Goal: Information Seeking & Learning: Learn about a topic

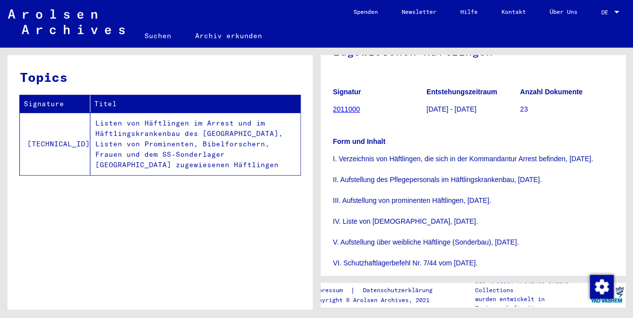
scroll to position [364, 0]
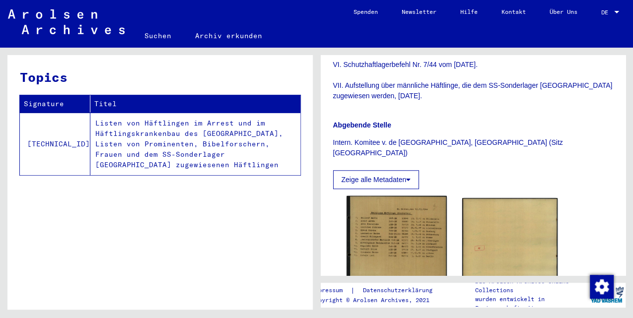
click at [399, 226] on img at bounding box center [397, 237] width 100 height 83
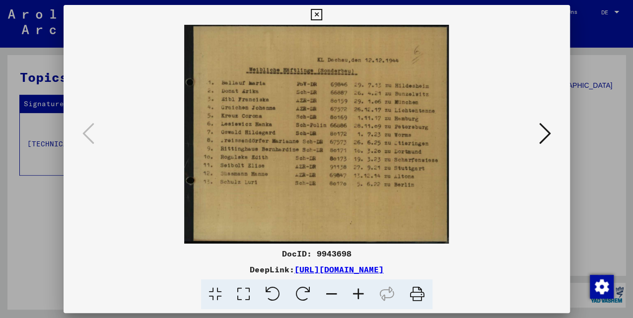
click at [542, 136] on icon at bounding box center [545, 134] width 12 height 24
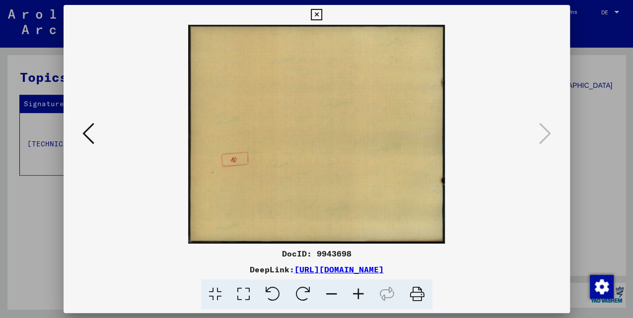
click at [314, 13] on icon at bounding box center [316, 15] width 11 height 12
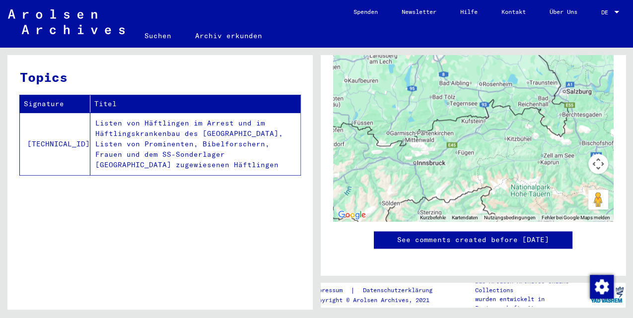
scroll to position [894, 0]
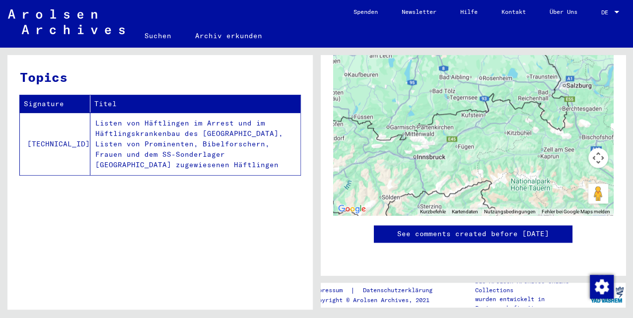
click at [157, 34] on link "Suchen" at bounding box center [158, 36] width 51 height 24
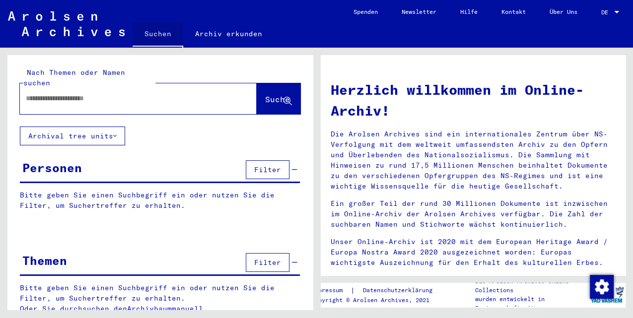
click at [210, 28] on link "Archiv erkunden" at bounding box center [228, 34] width 91 height 24
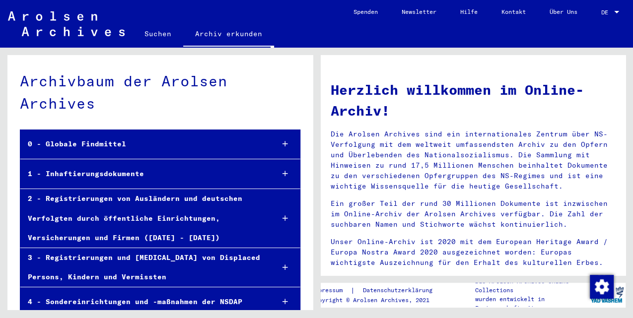
click at [117, 171] on div "1 - Inhaftierungsdokumente" at bounding box center [142, 173] width 245 height 19
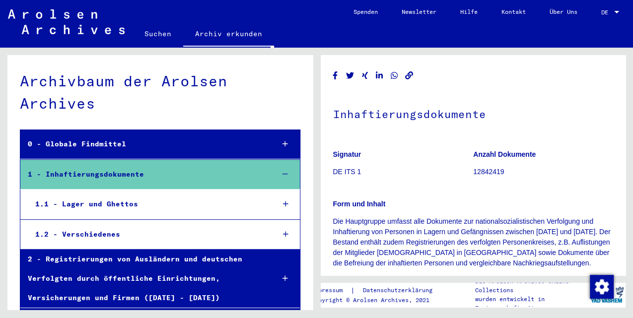
click at [130, 206] on div "1.1 - Lager und Ghettos" at bounding box center [147, 204] width 238 height 19
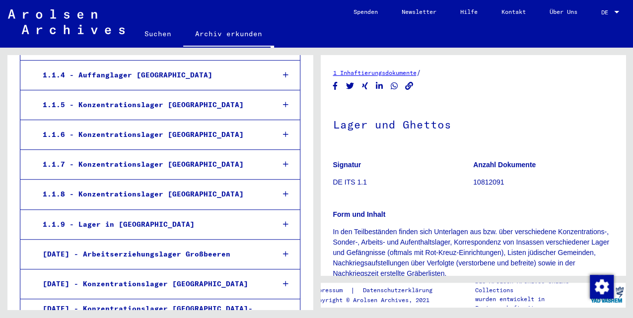
scroll to position [199, 0]
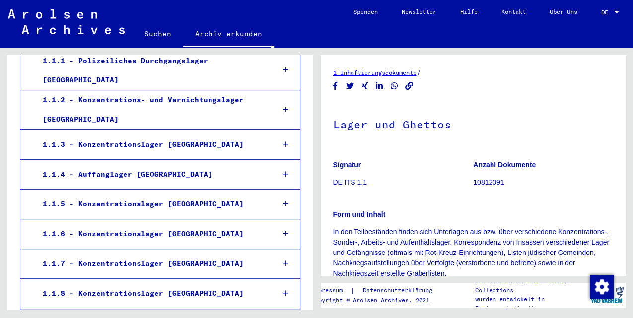
click at [160, 101] on div "1.1.2 - Konzentrations- und Vernichtungslager [GEOGRAPHIC_DATA]" at bounding box center [150, 109] width 231 height 39
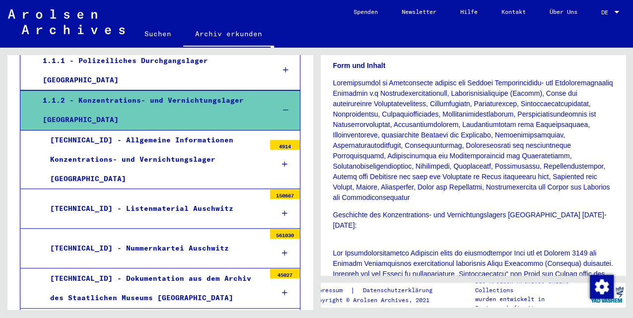
scroll to position [264, 0]
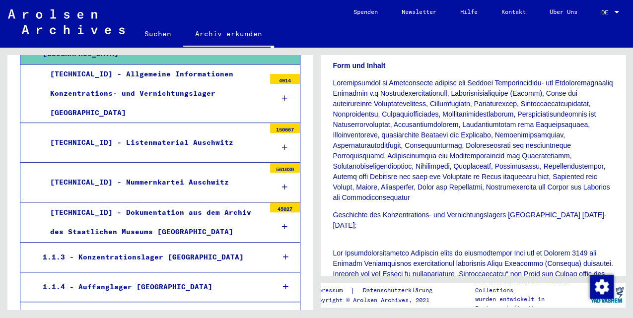
click at [229, 203] on div "[TECHNICAL_ID] - Dokumentation aus dem Archiv des Staatlichen Museums [GEOGRAPH…" at bounding box center [154, 222] width 222 height 39
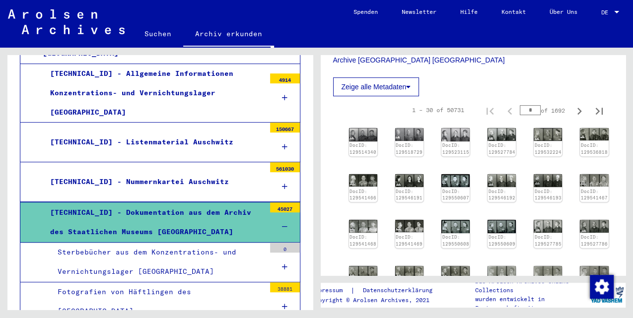
scroll to position [231, 0]
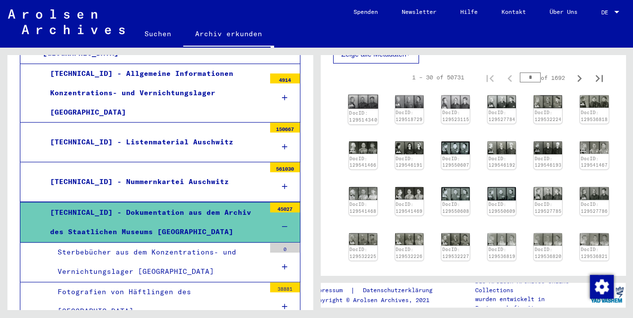
click at [367, 101] on img at bounding box center [363, 102] width 30 height 14
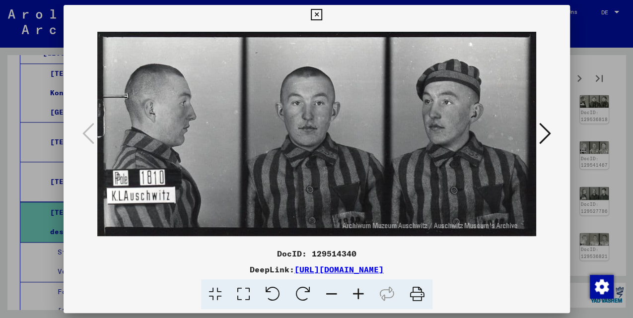
click at [545, 135] on icon at bounding box center [545, 134] width 12 height 24
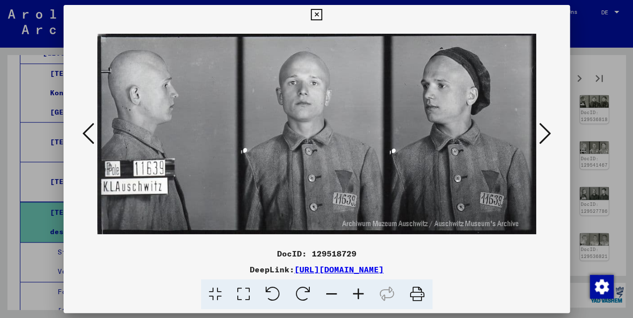
click at [545, 135] on icon at bounding box center [545, 134] width 12 height 24
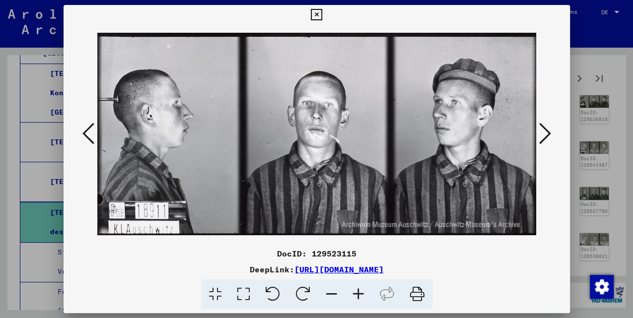
click at [545, 135] on icon at bounding box center [545, 134] width 12 height 24
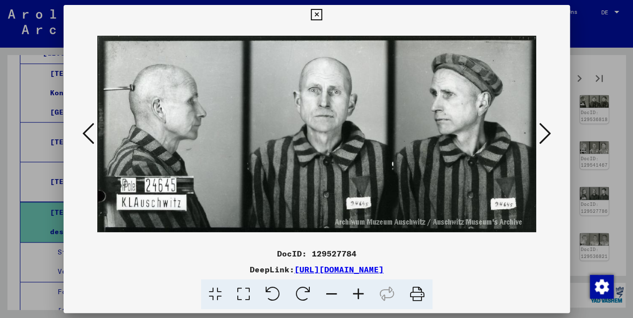
click at [545, 135] on icon at bounding box center [545, 134] width 12 height 24
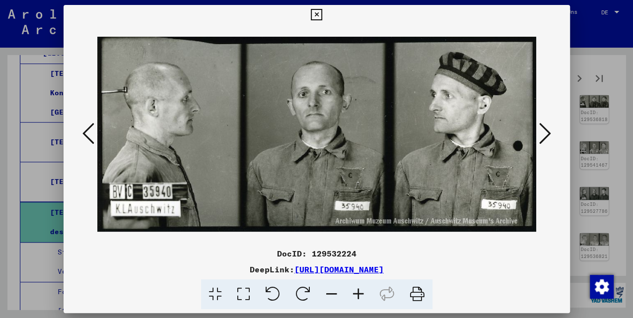
click at [545, 135] on icon at bounding box center [545, 134] width 12 height 24
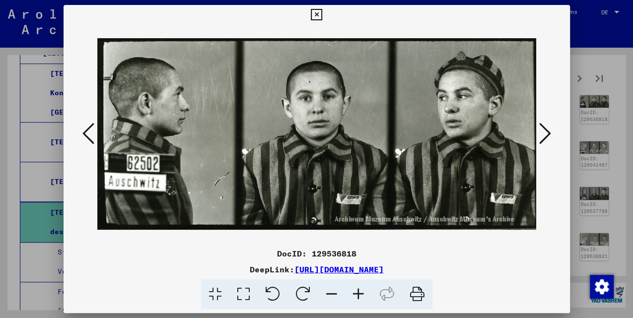
click at [545, 135] on icon at bounding box center [545, 134] width 12 height 24
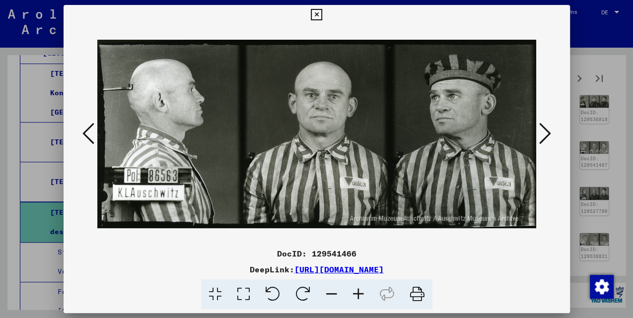
click at [545, 135] on icon at bounding box center [545, 134] width 12 height 24
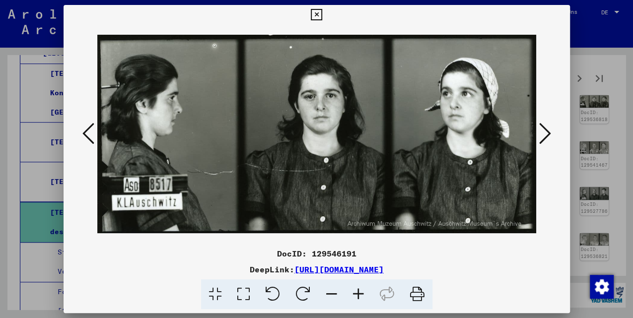
click at [545, 135] on icon at bounding box center [545, 134] width 12 height 24
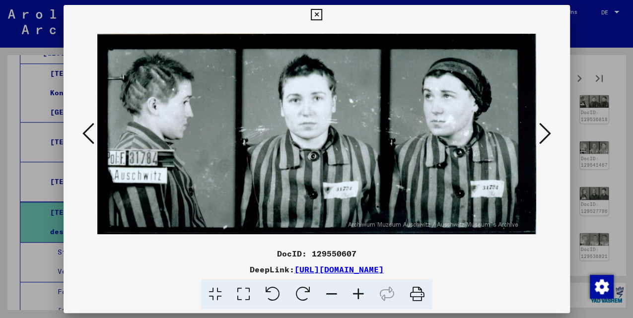
click at [545, 135] on icon at bounding box center [545, 134] width 12 height 24
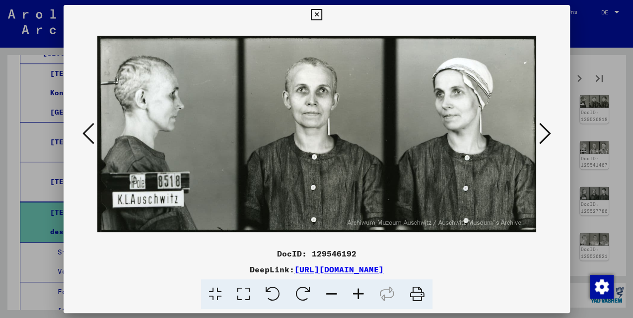
click at [82, 139] on icon at bounding box center [88, 134] width 12 height 24
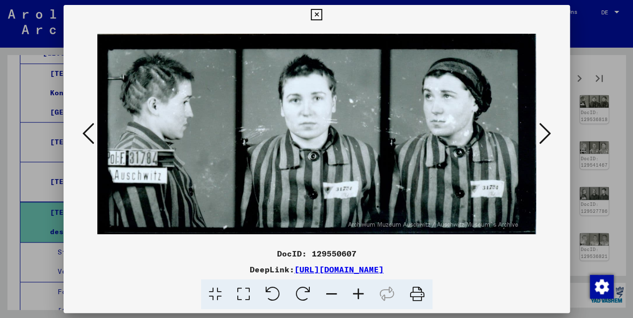
click at [82, 139] on icon at bounding box center [88, 134] width 12 height 24
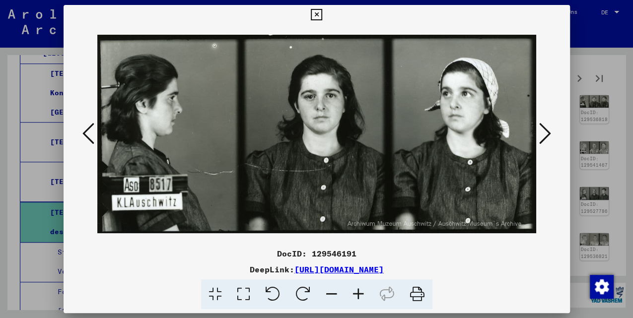
click at [82, 138] on icon at bounding box center [88, 134] width 12 height 24
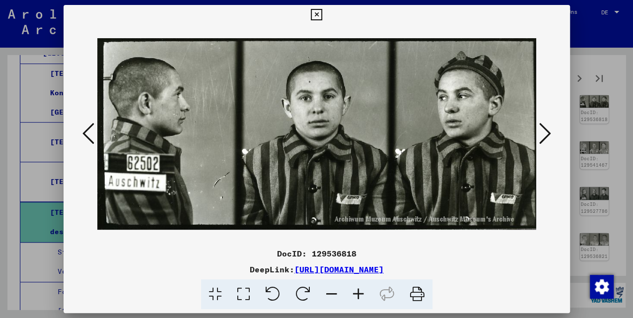
click at [82, 138] on icon at bounding box center [88, 134] width 12 height 24
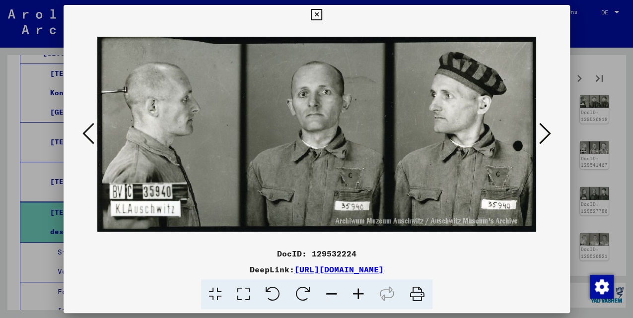
click at [545, 138] on icon at bounding box center [545, 134] width 12 height 24
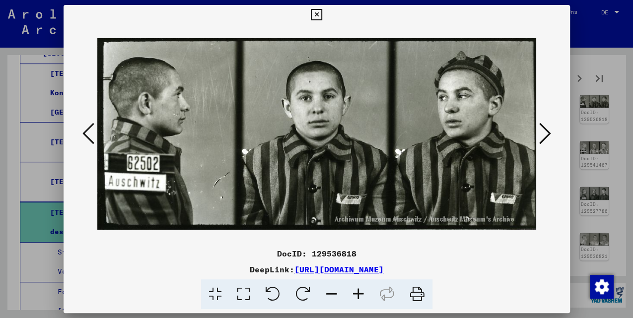
click at [545, 138] on icon at bounding box center [545, 134] width 12 height 24
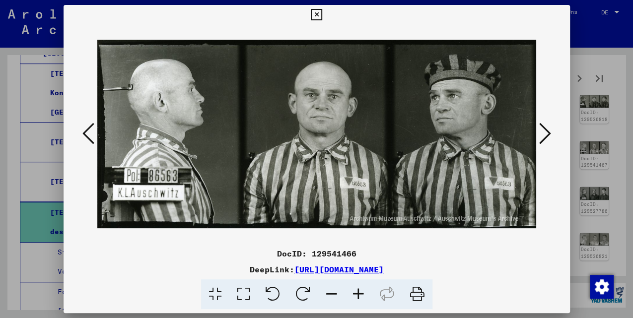
click at [545, 138] on icon at bounding box center [545, 134] width 12 height 24
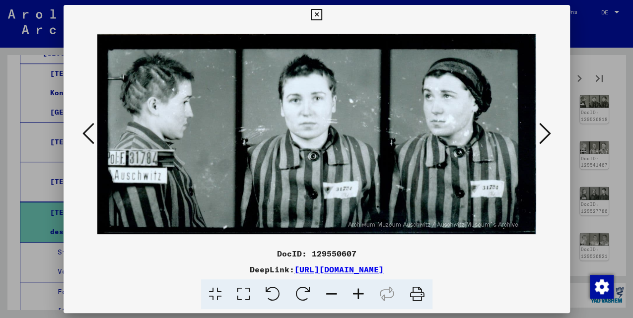
click at [545, 138] on icon at bounding box center [545, 134] width 12 height 24
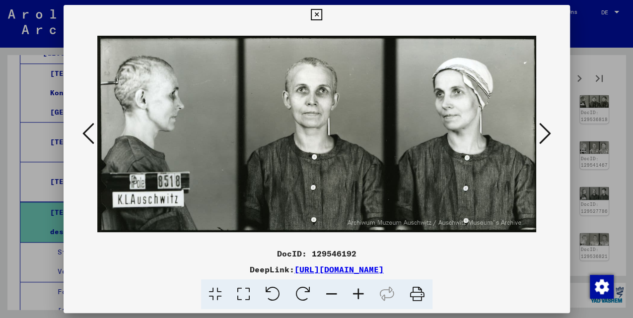
click at [545, 138] on icon at bounding box center [545, 134] width 12 height 24
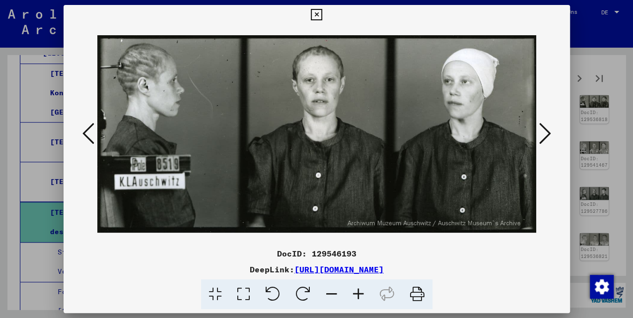
click at [545, 138] on icon at bounding box center [545, 134] width 12 height 24
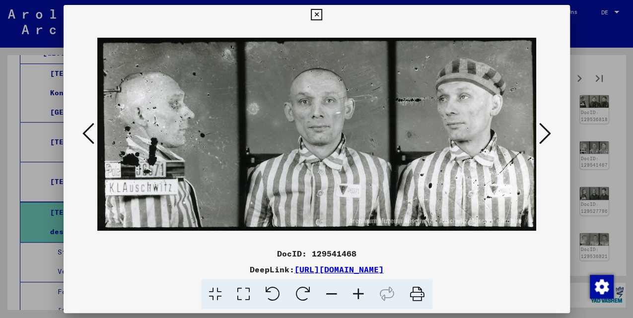
click at [545, 138] on icon at bounding box center [545, 134] width 12 height 24
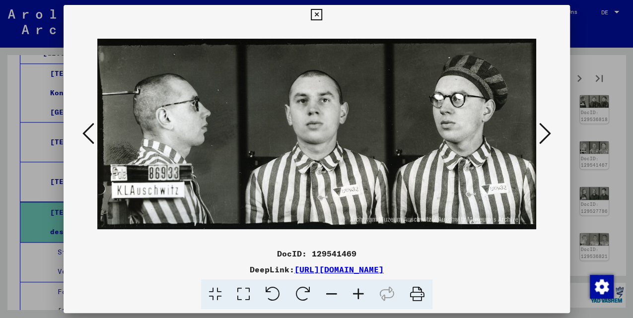
click at [545, 138] on icon at bounding box center [545, 134] width 12 height 24
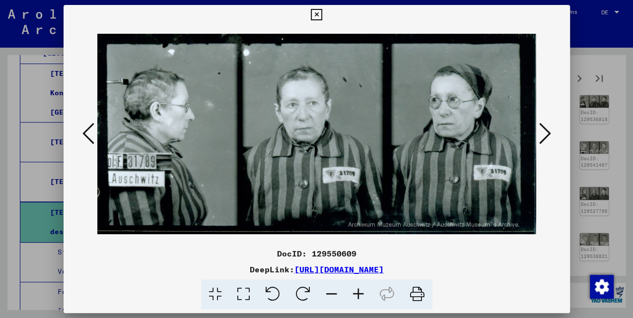
click at [545, 138] on icon at bounding box center [545, 134] width 12 height 24
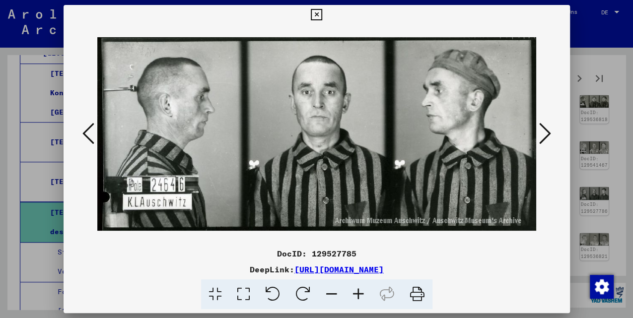
click at [545, 138] on icon at bounding box center [545, 134] width 12 height 24
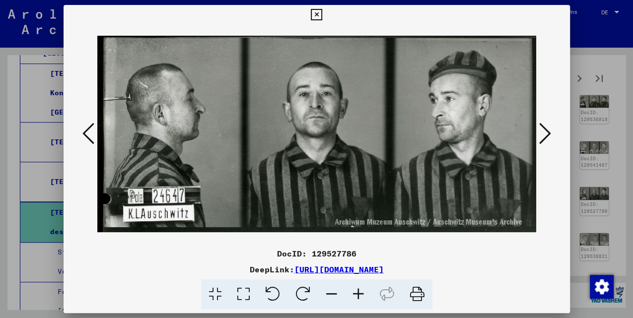
click at [545, 138] on icon at bounding box center [545, 134] width 12 height 24
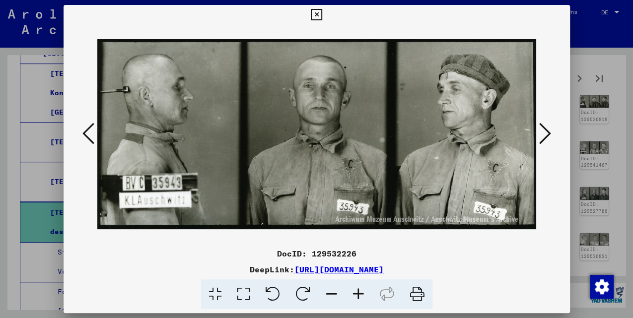
click at [545, 138] on icon at bounding box center [545, 134] width 12 height 24
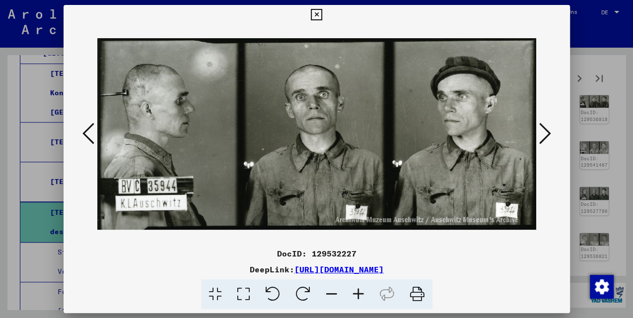
click at [545, 138] on icon at bounding box center [545, 134] width 12 height 24
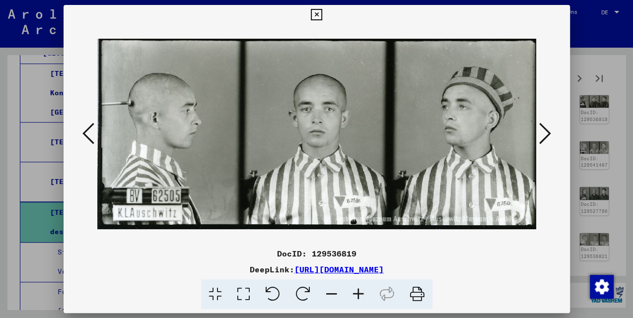
click at [545, 138] on icon at bounding box center [545, 134] width 12 height 24
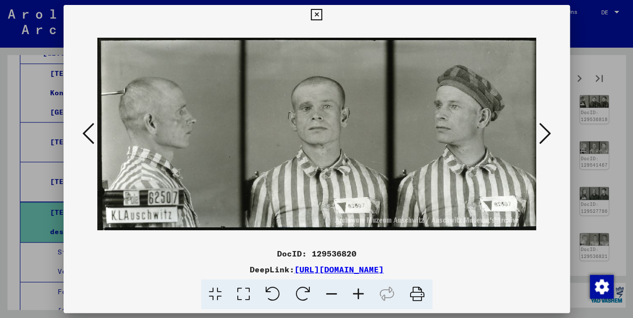
click at [545, 138] on icon at bounding box center [545, 134] width 12 height 24
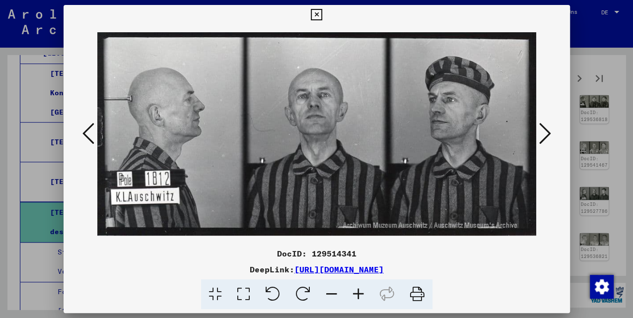
click at [545, 138] on icon at bounding box center [545, 134] width 12 height 24
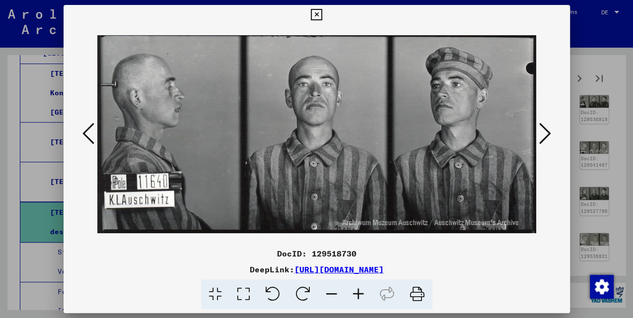
click at [545, 138] on icon at bounding box center [545, 134] width 12 height 24
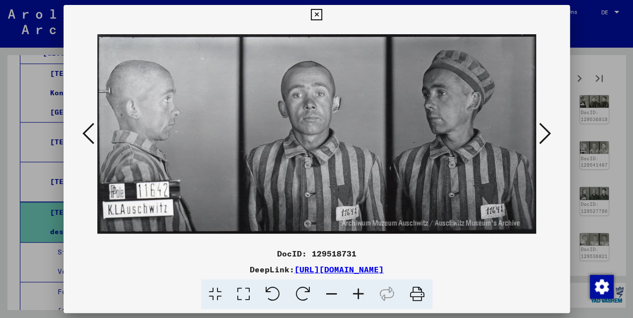
click at [545, 138] on icon at bounding box center [545, 134] width 12 height 24
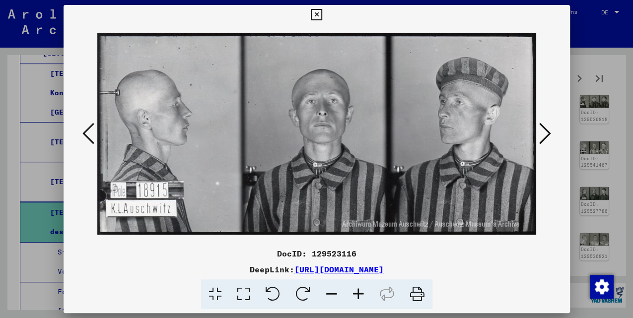
click at [545, 138] on icon at bounding box center [545, 134] width 12 height 24
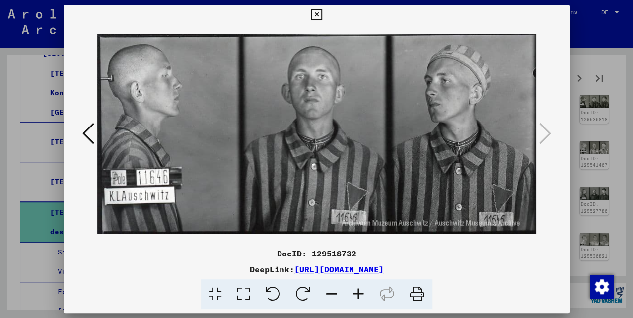
drag, startPoint x: 316, startPoint y: 17, endPoint x: 353, endPoint y: 51, distance: 50.3
click at [316, 17] on icon at bounding box center [316, 15] width 11 height 12
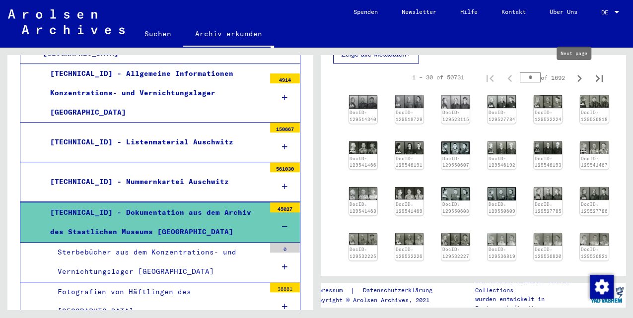
click at [574, 77] on icon "Next page" at bounding box center [580, 79] width 14 height 14
type input "*"
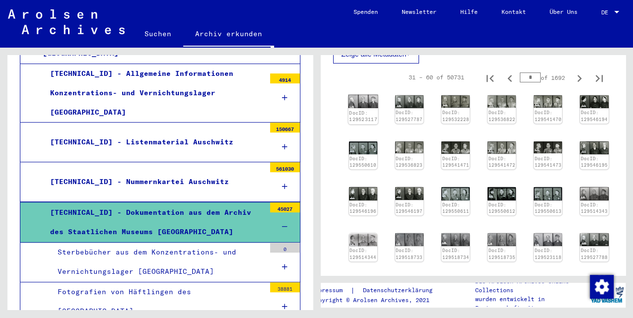
click at [366, 110] on link "DocID: 129523117" at bounding box center [363, 116] width 28 height 13
